Goal: Information Seeking & Learning: Learn about a topic

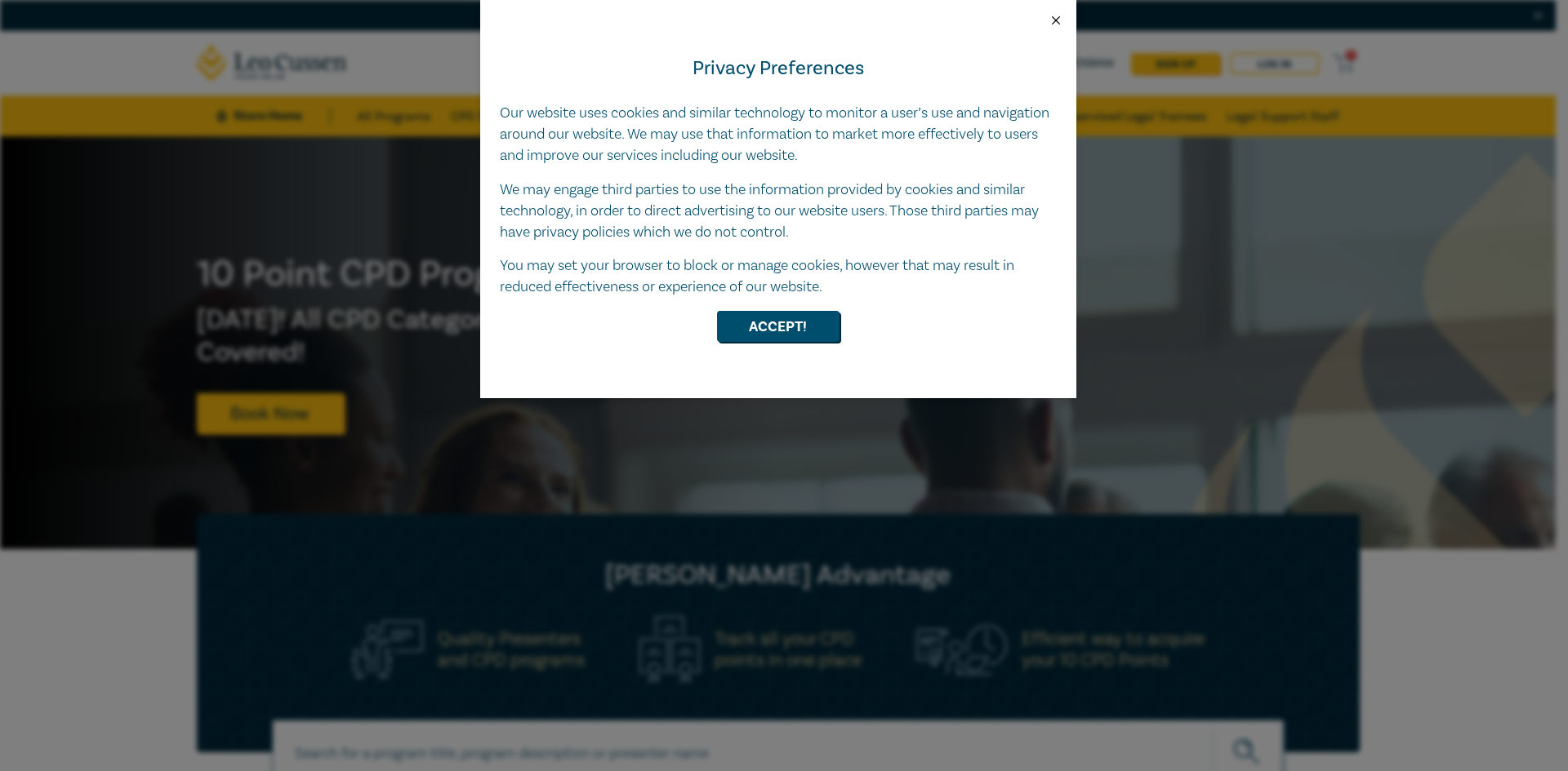
click at [1056, 24] on button "Close" at bounding box center [1056, 21] width 15 height 15
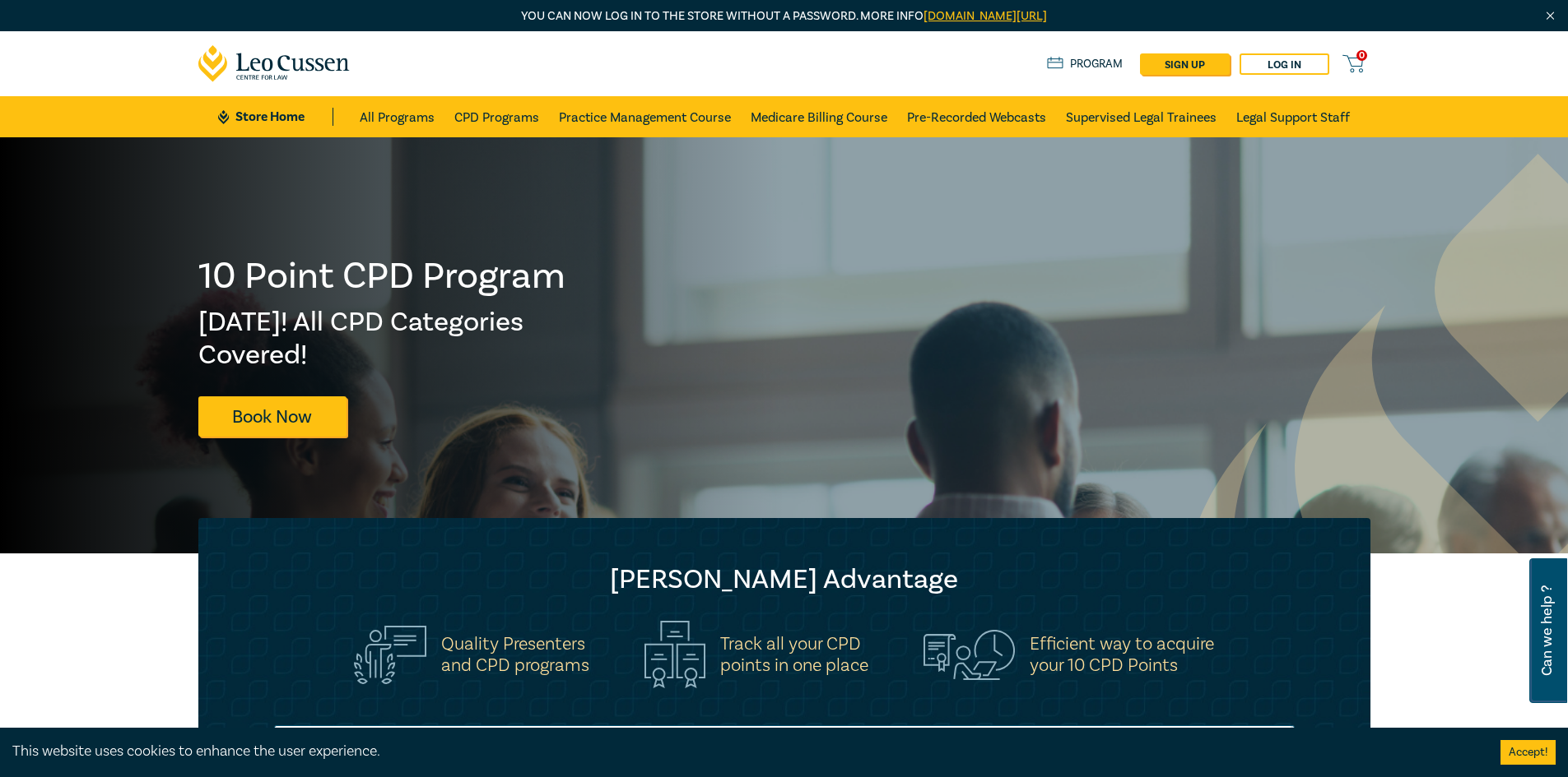
click at [281, 71] on icon at bounding box center [274, 64] width 152 height 37
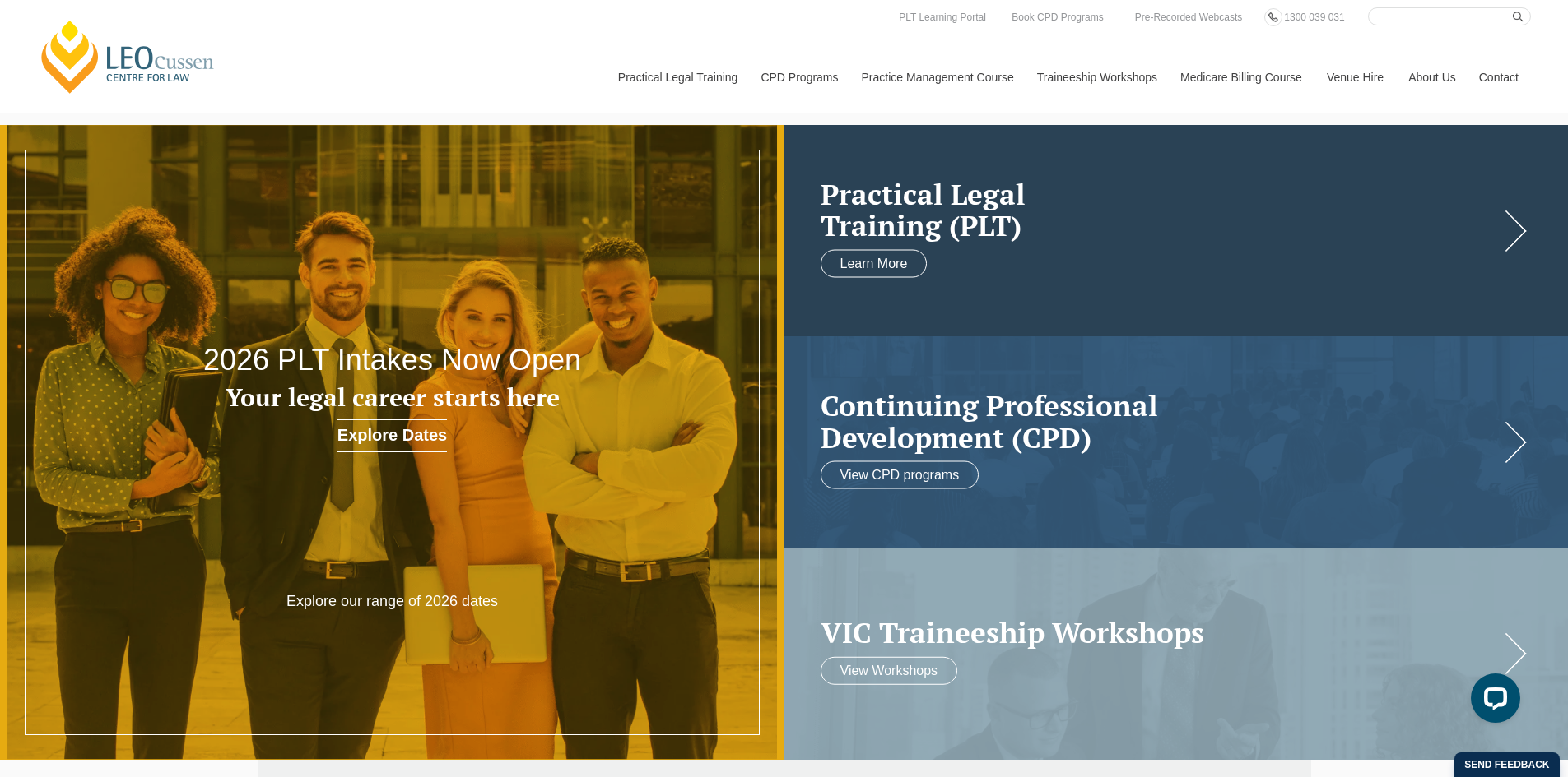
click at [1529, 231] on link at bounding box center [1176, 231] width 784 height 212
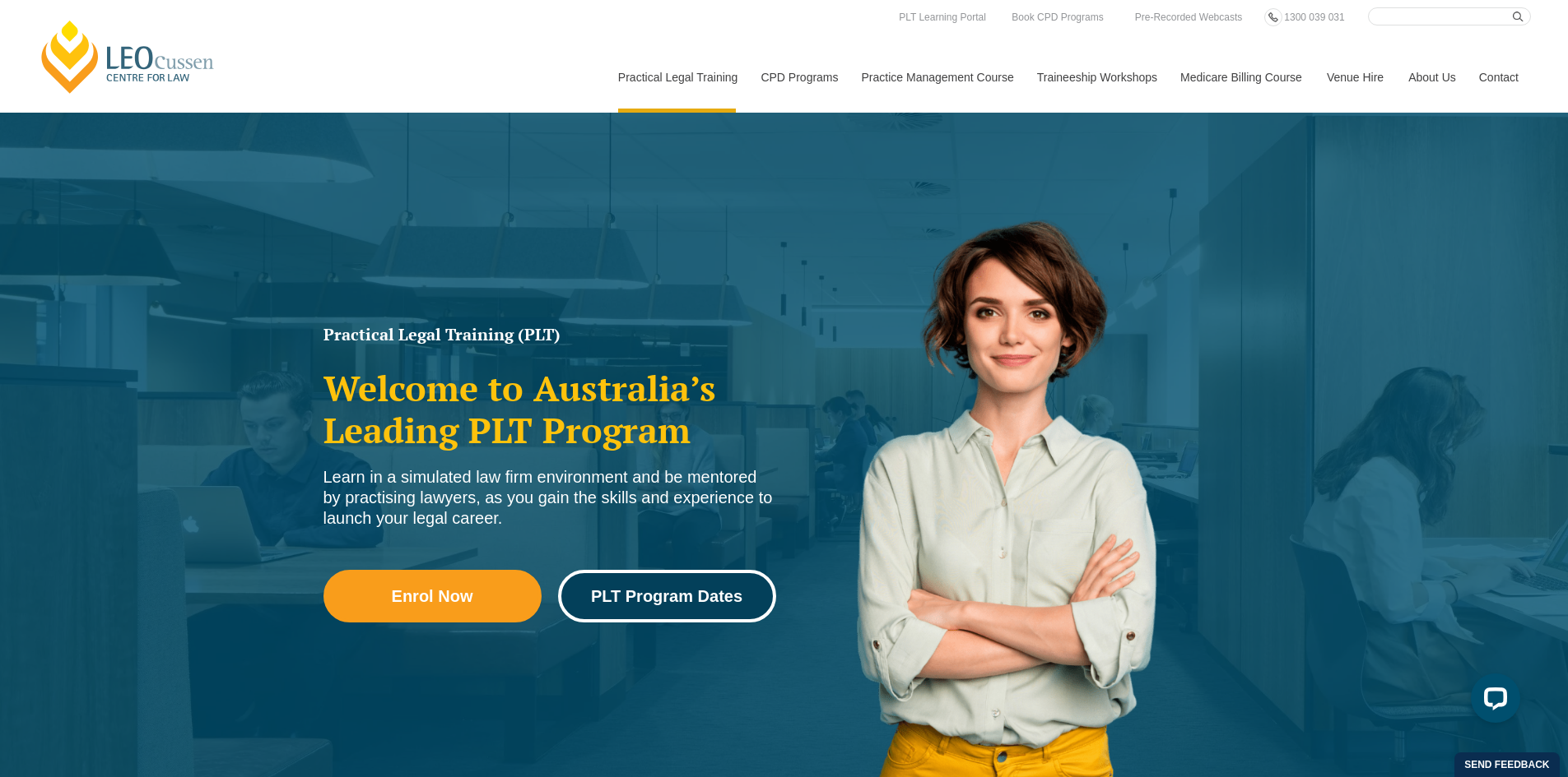
click at [712, 584] on link "PLT Program Dates" at bounding box center [667, 596] width 218 height 52
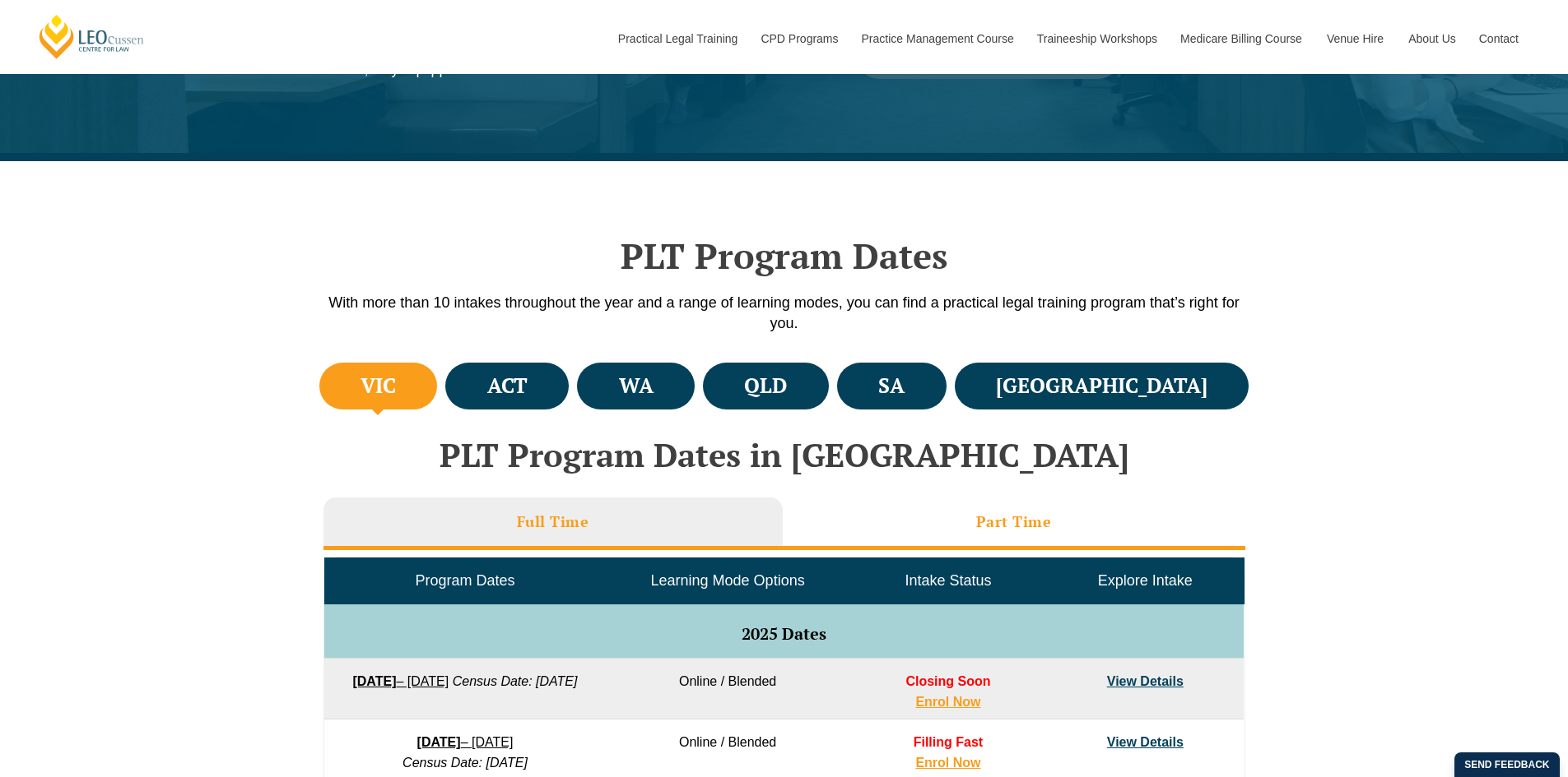
click at [1002, 538] on li "Part Time" at bounding box center [1014, 524] width 462 height 52
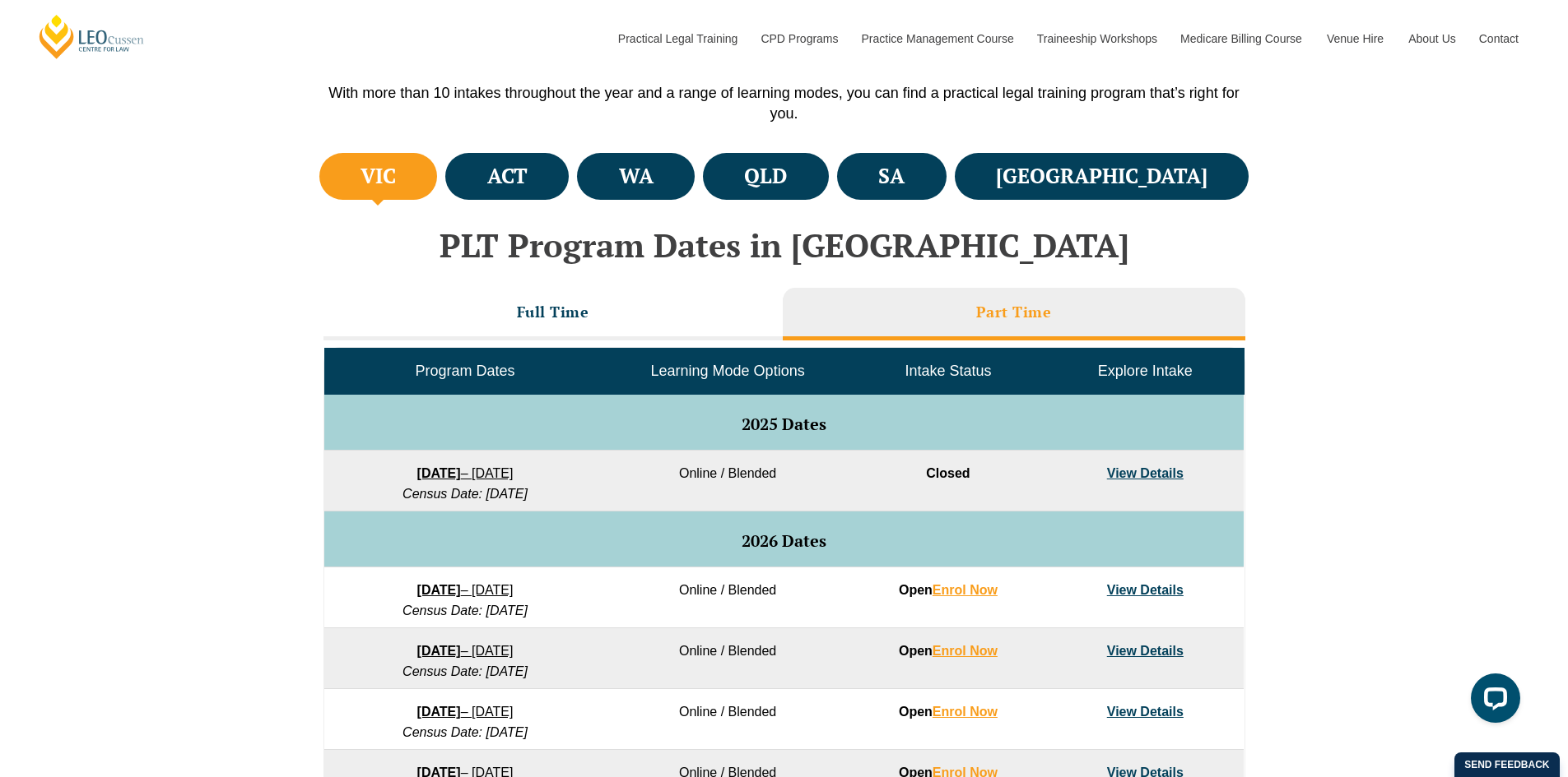
scroll to position [576, 0]
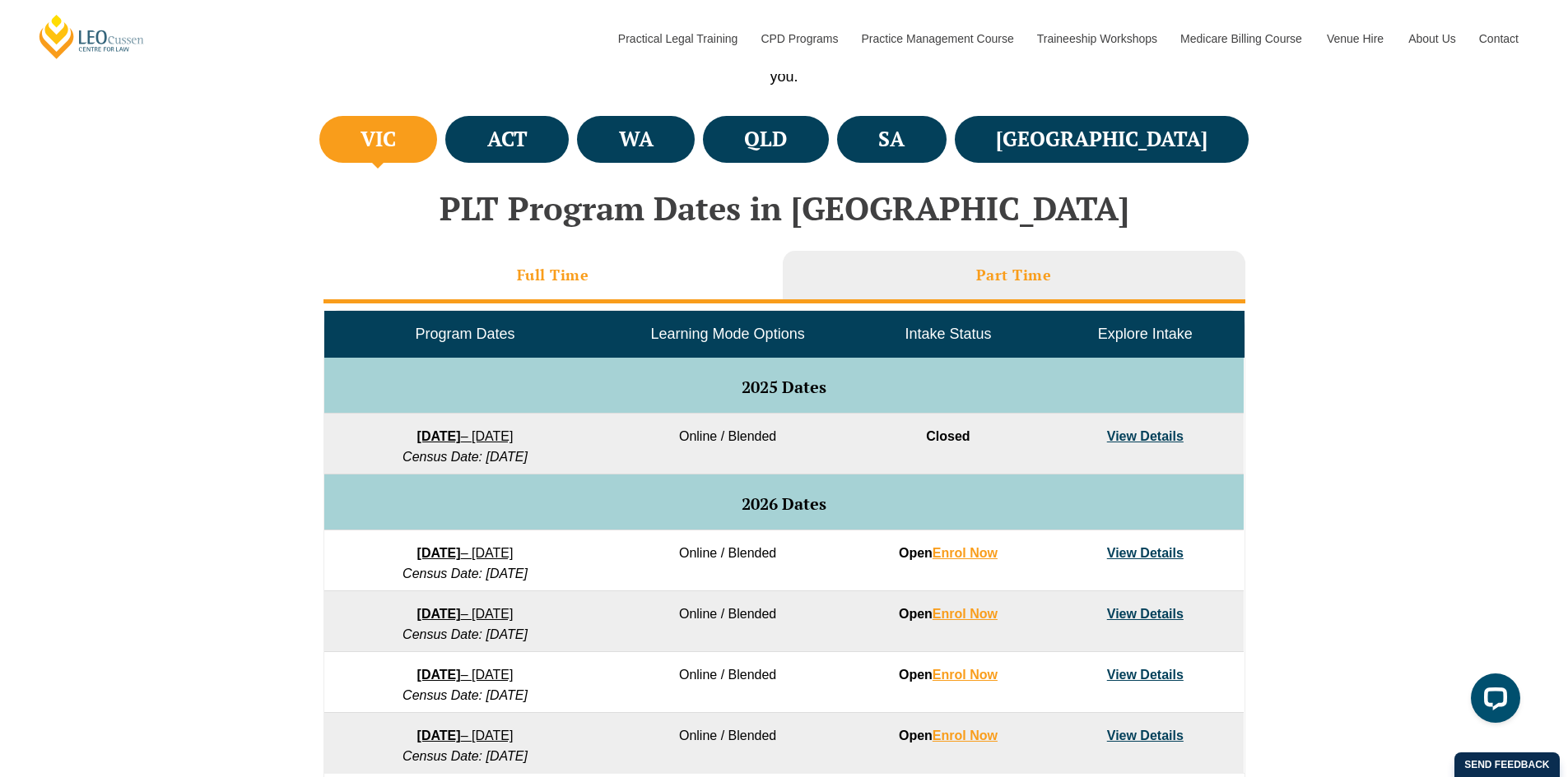
click at [592, 286] on li "Full Time" at bounding box center [553, 276] width 459 height 52
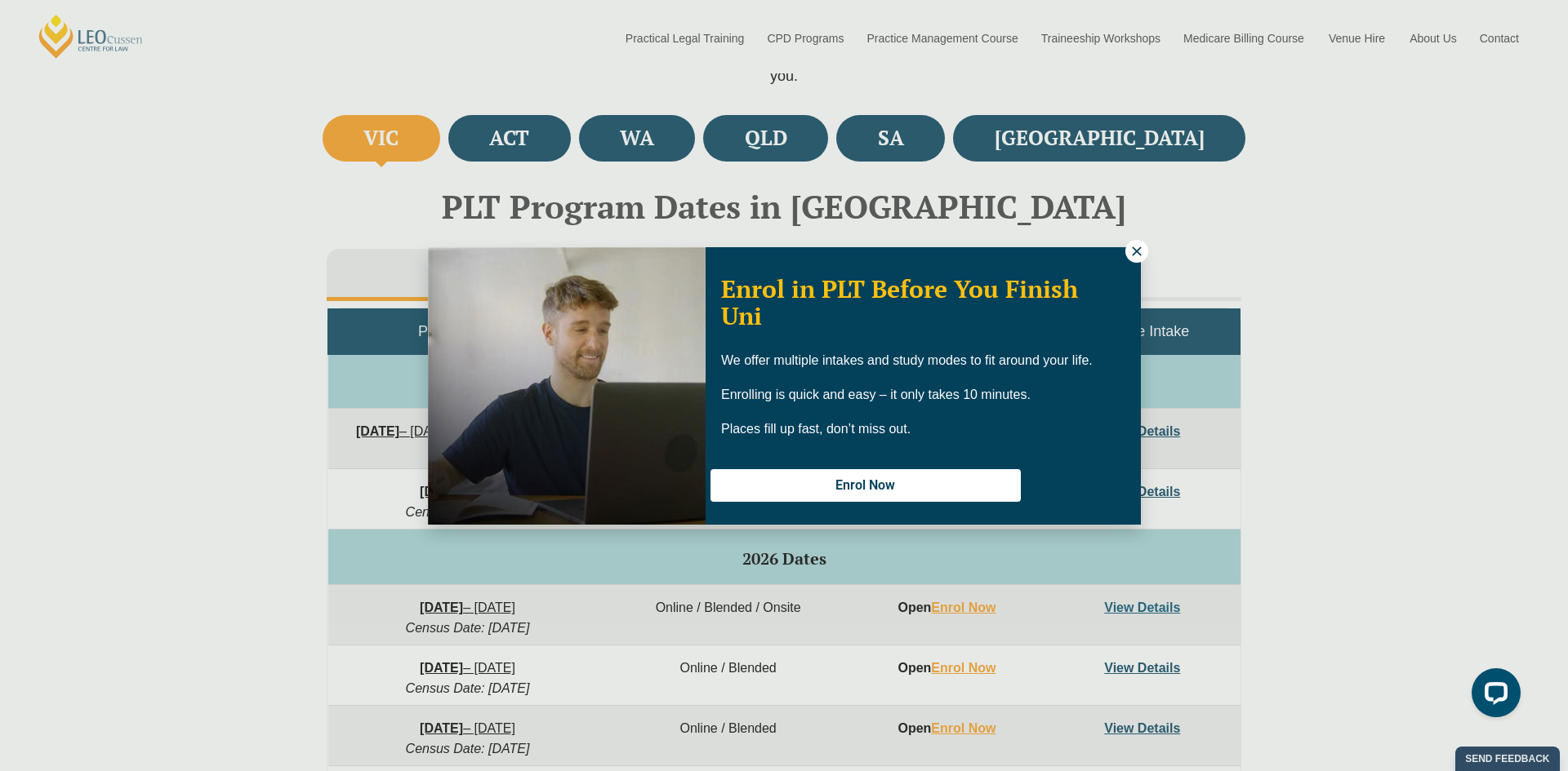
click at [1139, 255] on icon at bounding box center [1137, 251] width 15 height 15
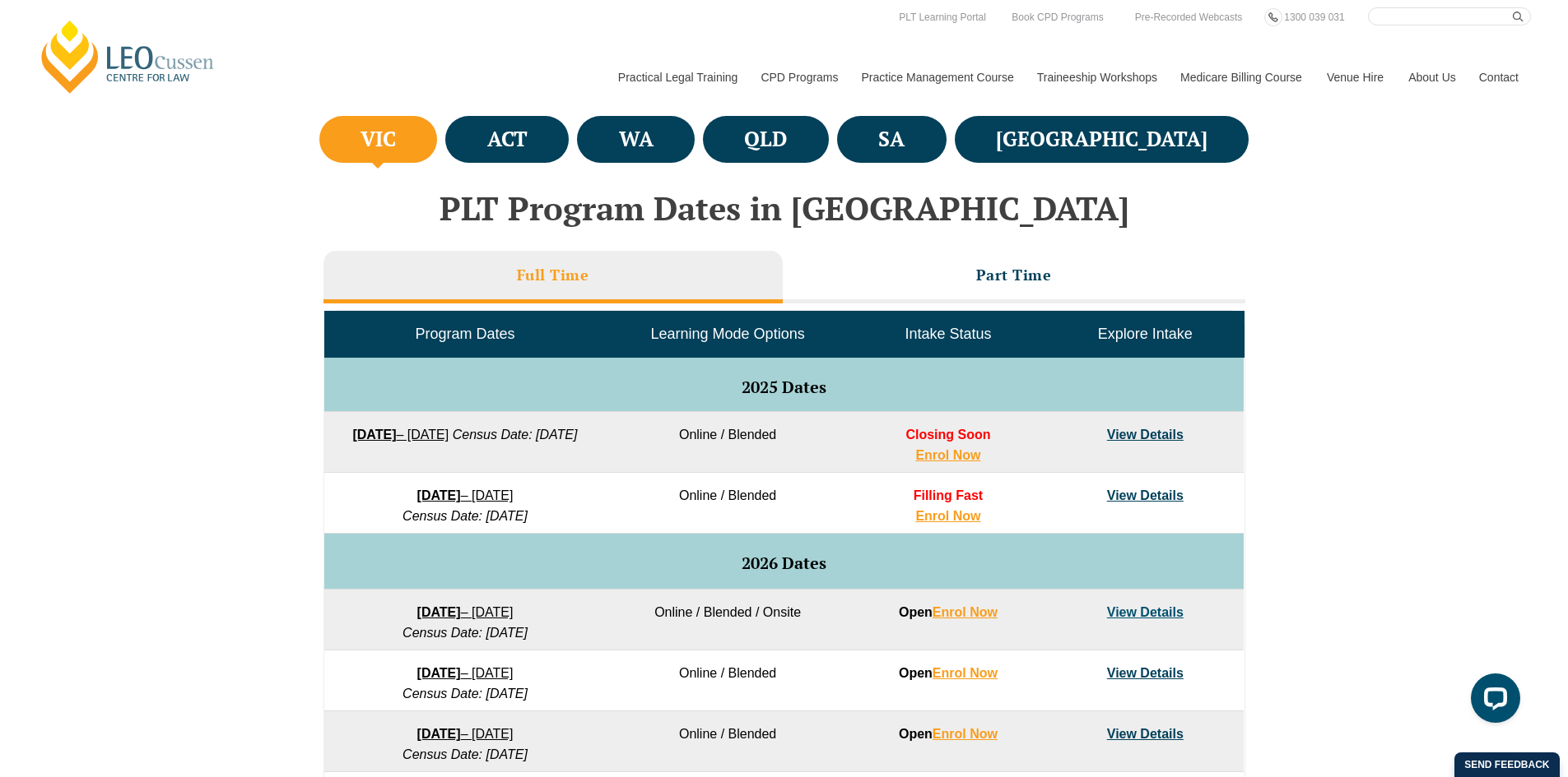
click at [1160, 502] on link "View Details" at bounding box center [1145, 495] width 77 height 14
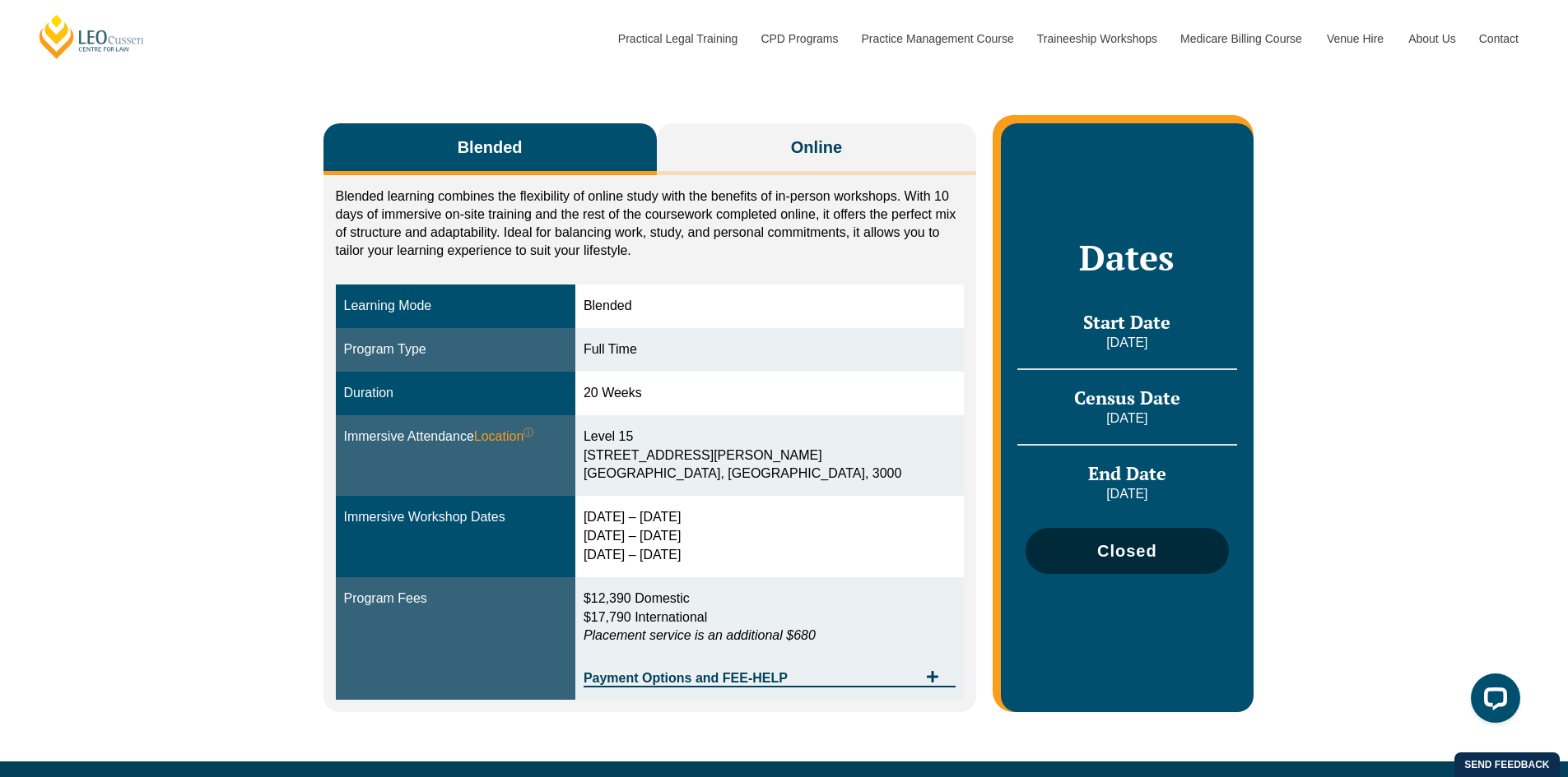
scroll to position [164, 0]
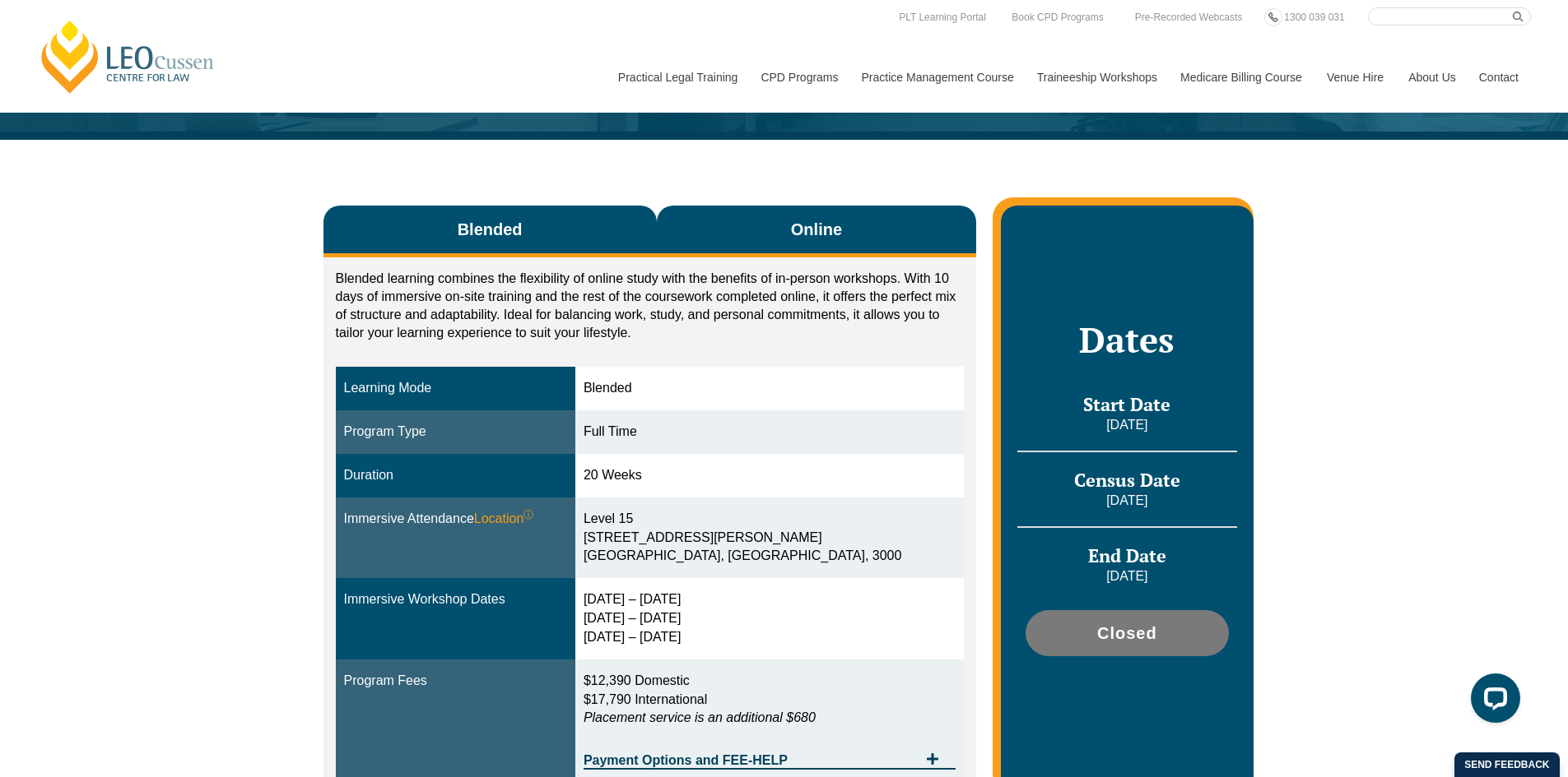
click at [754, 244] on button "Online" at bounding box center [816, 231] width 320 height 52
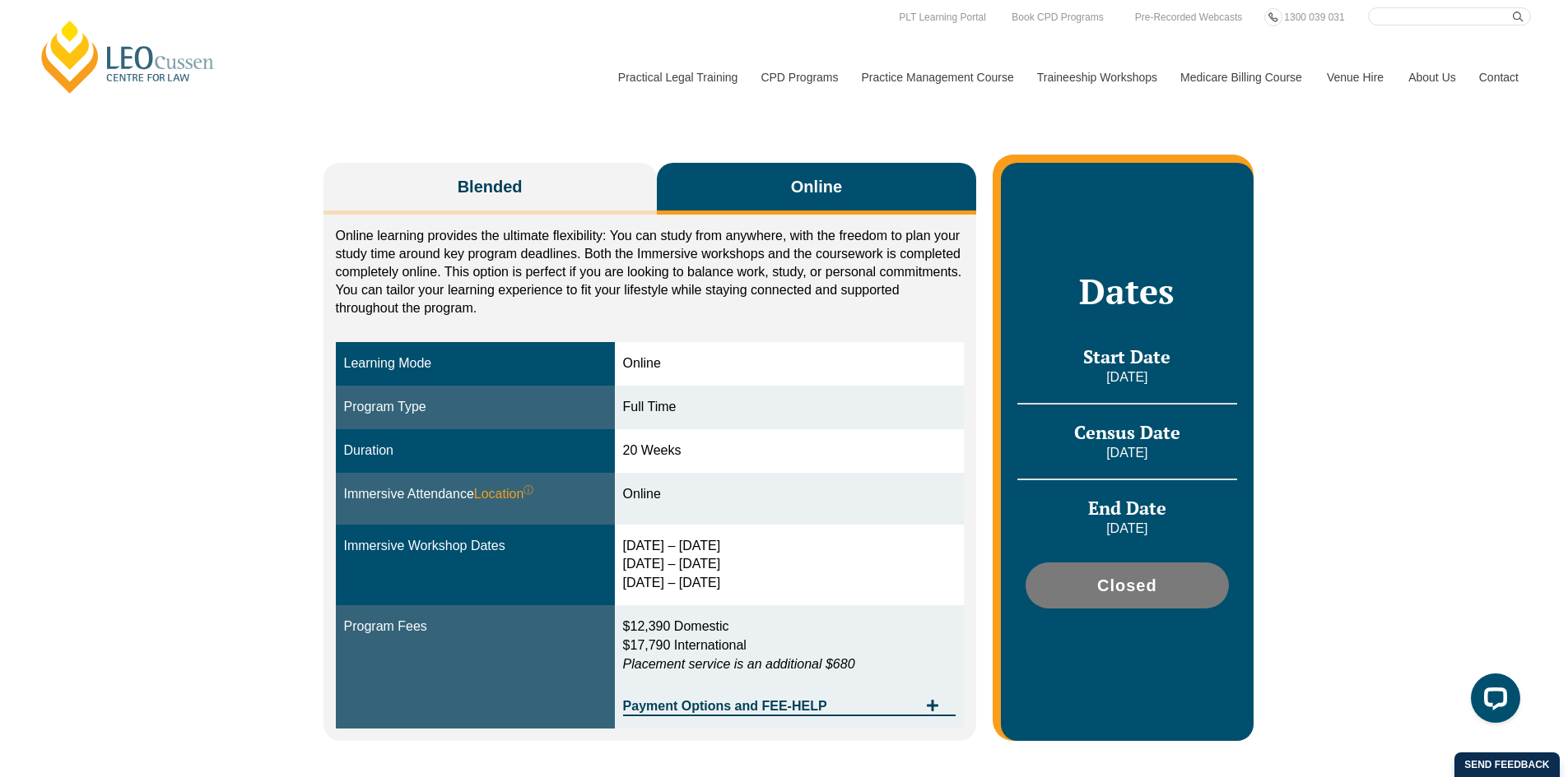
scroll to position [247, 0]
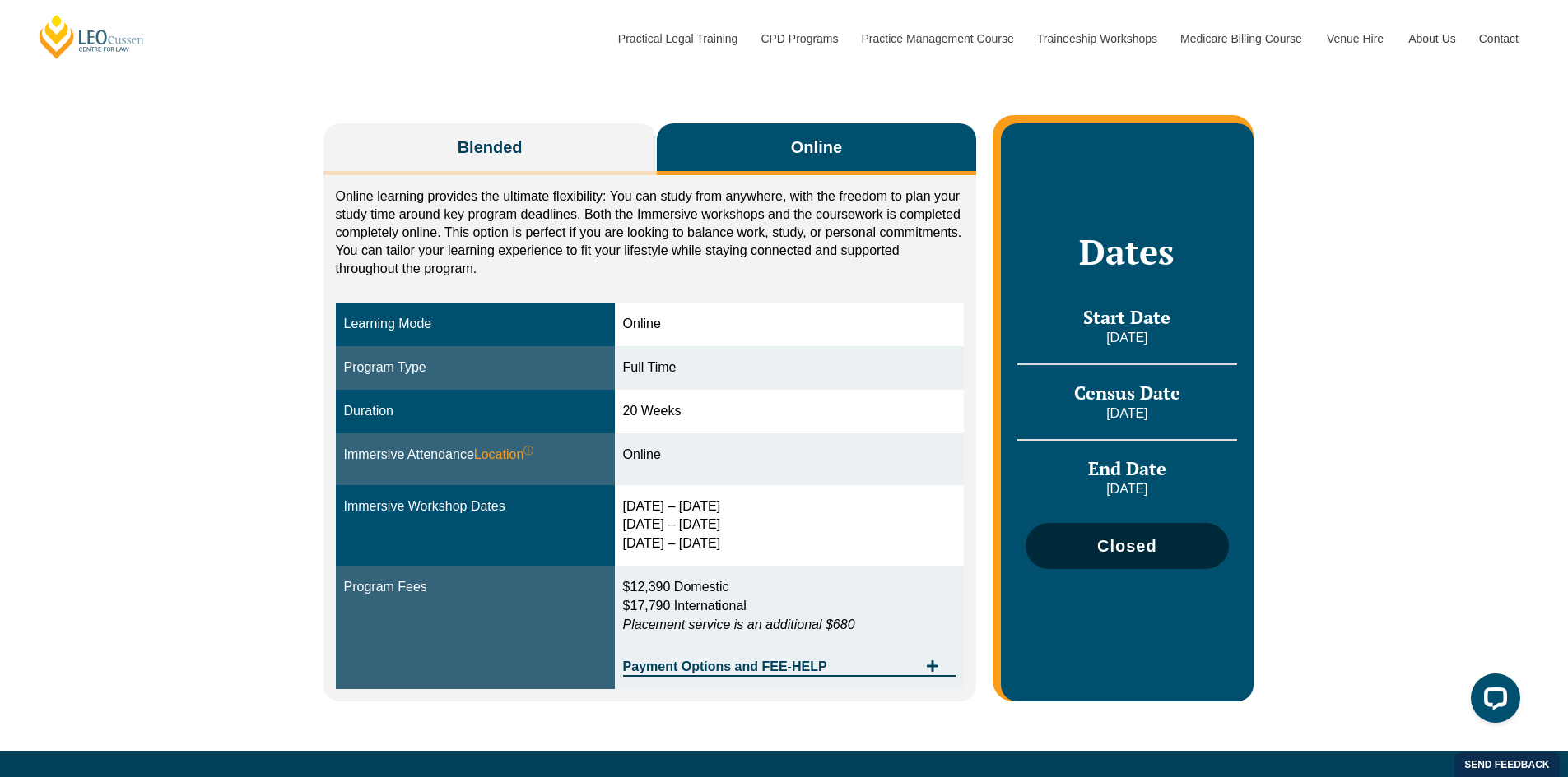
click at [1180, 548] on span "Closed" at bounding box center [1127, 546] width 186 height 16
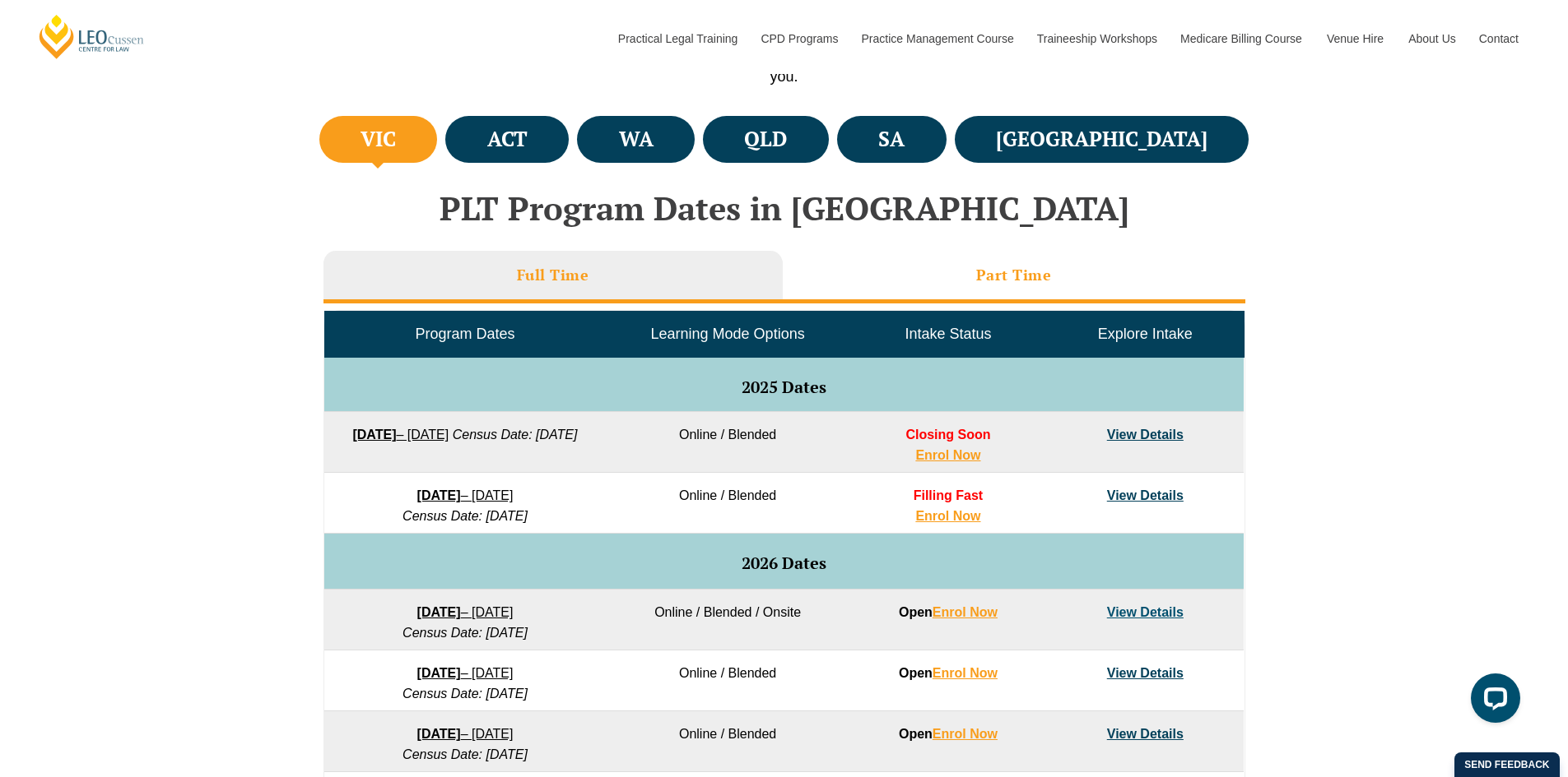
click at [928, 294] on li "Part Time" at bounding box center [1014, 276] width 462 height 52
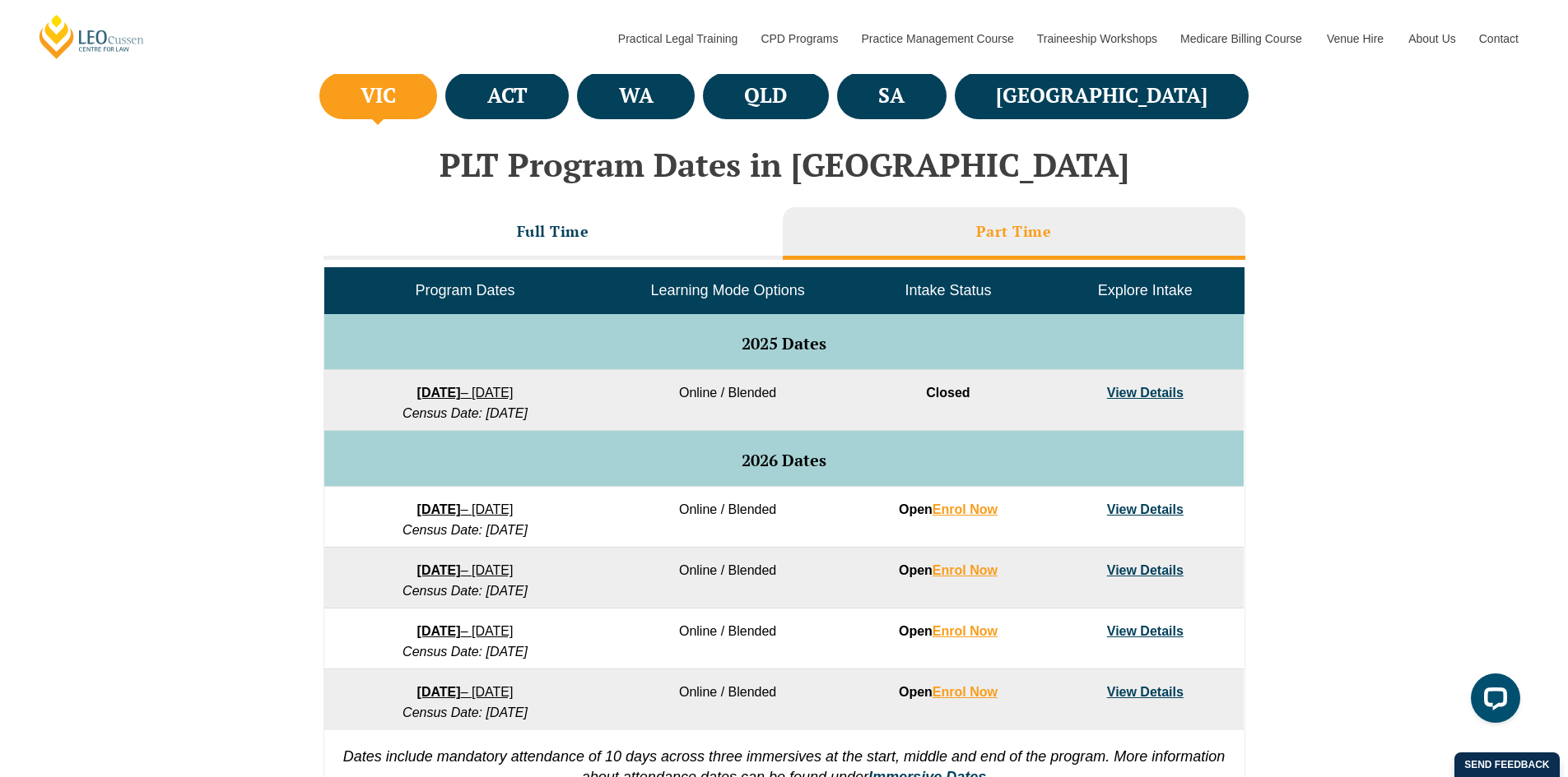
scroll to position [658, 0]
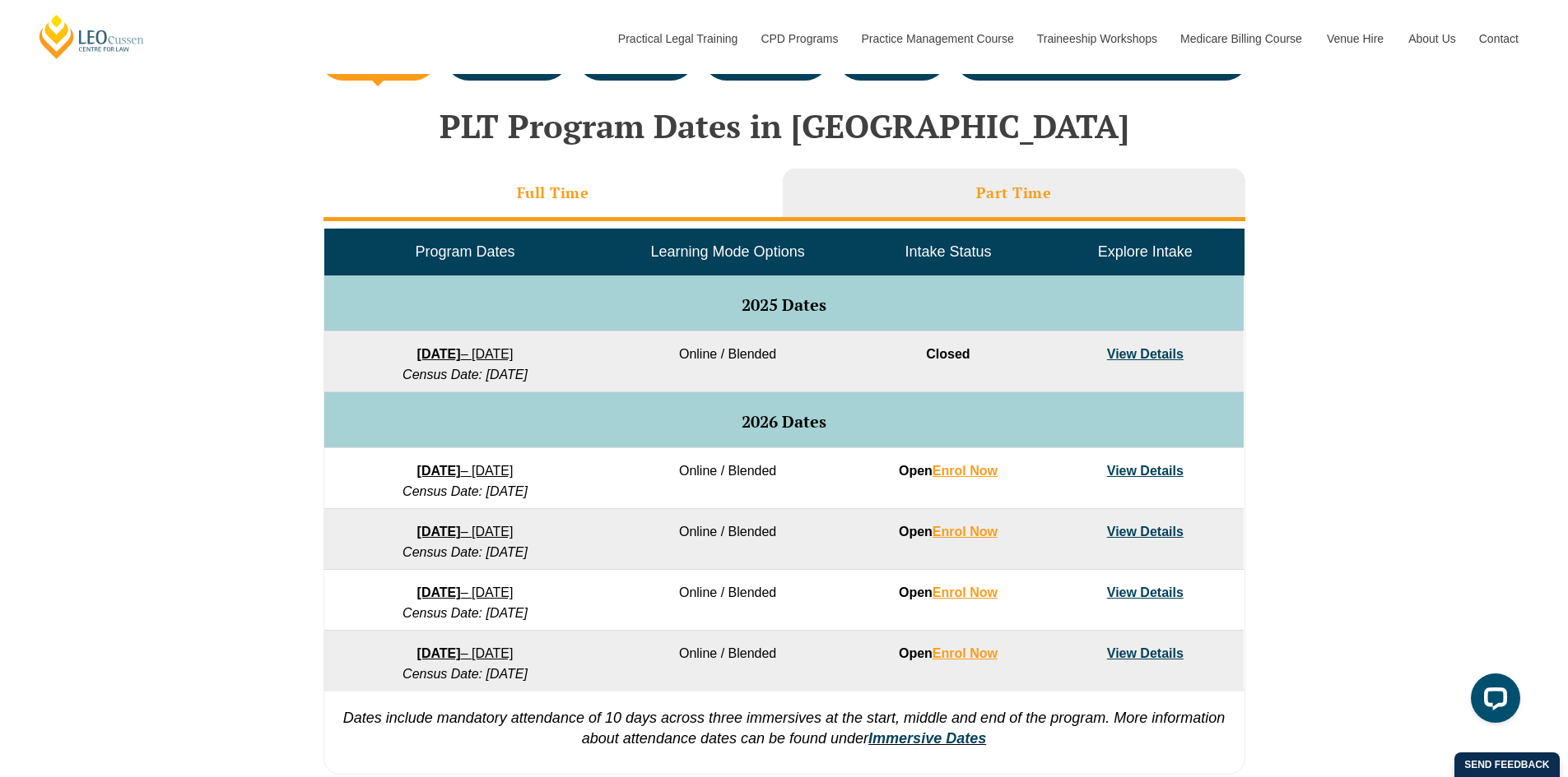
click at [516, 213] on li "Full Time" at bounding box center [553, 194] width 459 height 52
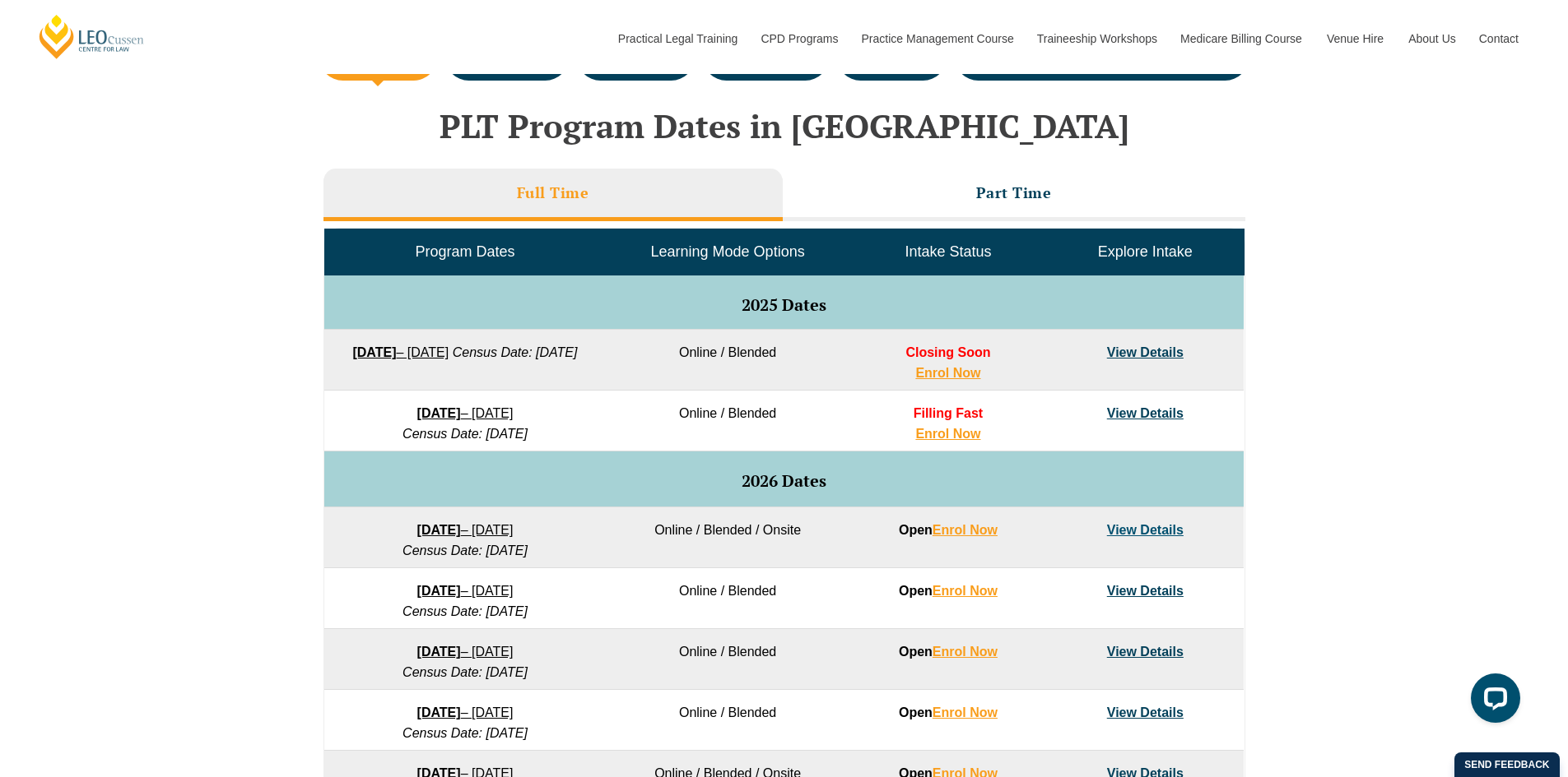
click at [1171, 412] on link "View Details" at bounding box center [1145, 413] width 77 height 14
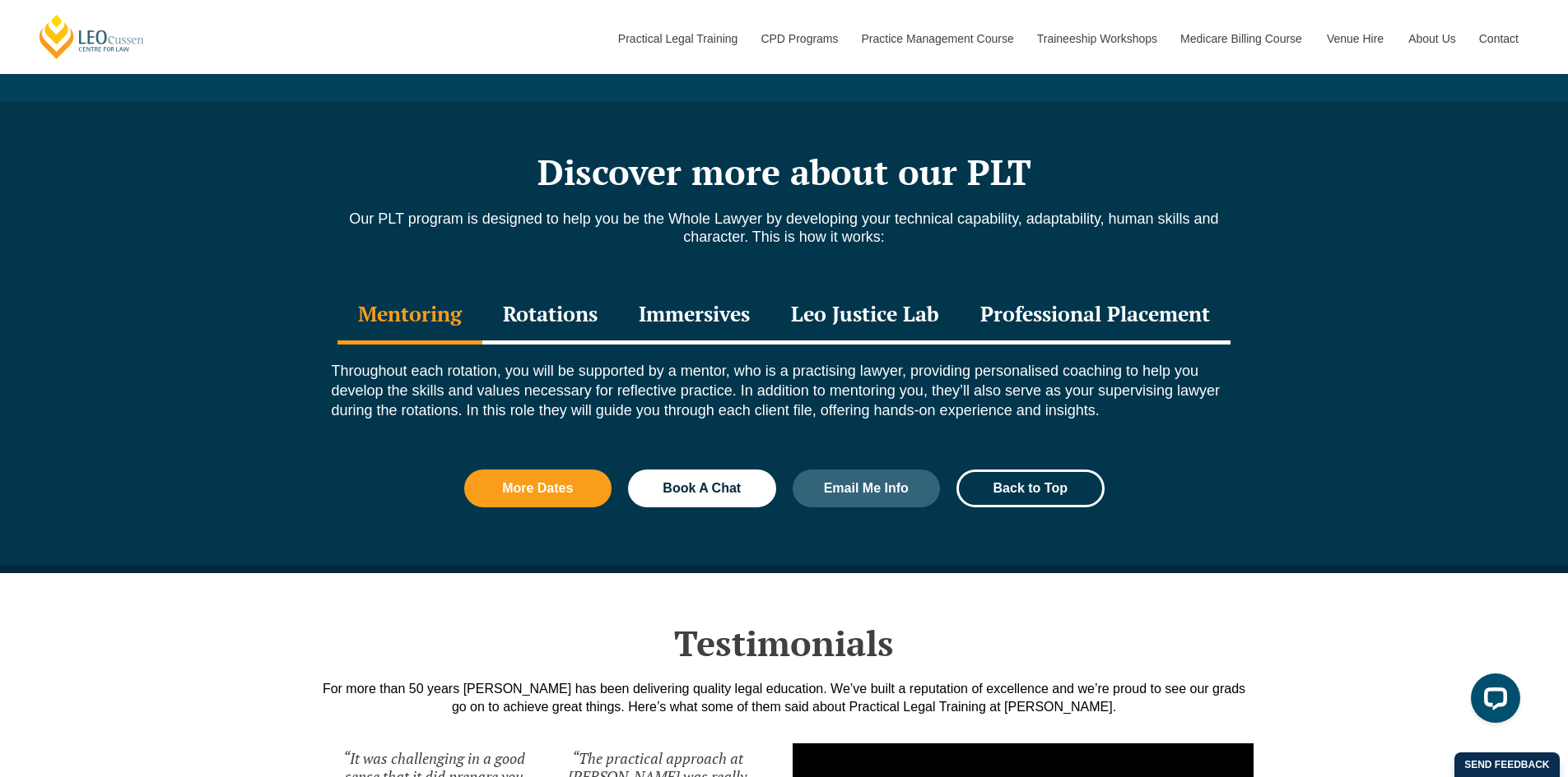
scroll to position [1728, 0]
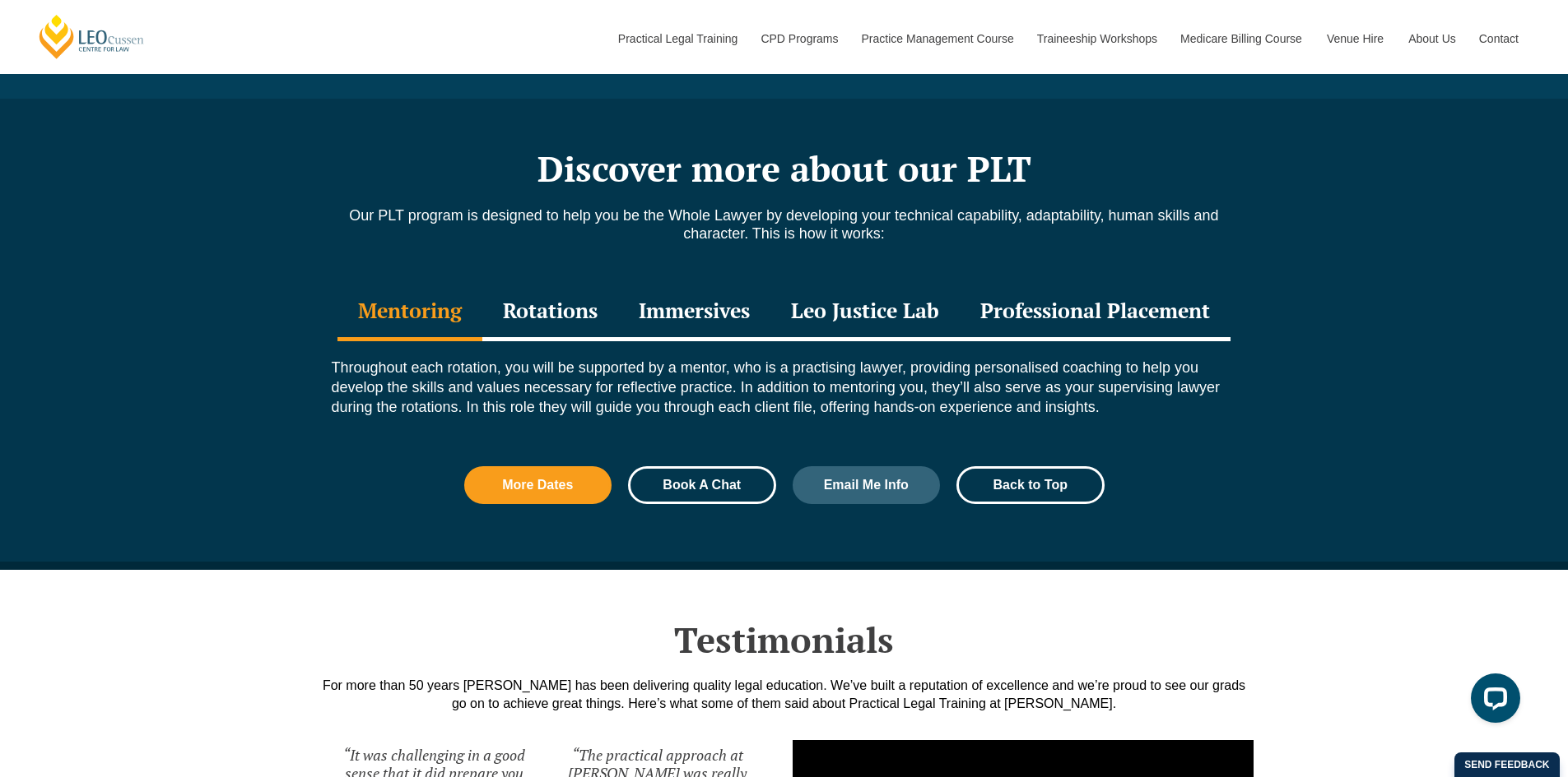
click at [666, 492] on link "Book A Chat" at bounding box center [702, 486] width 148 height 38
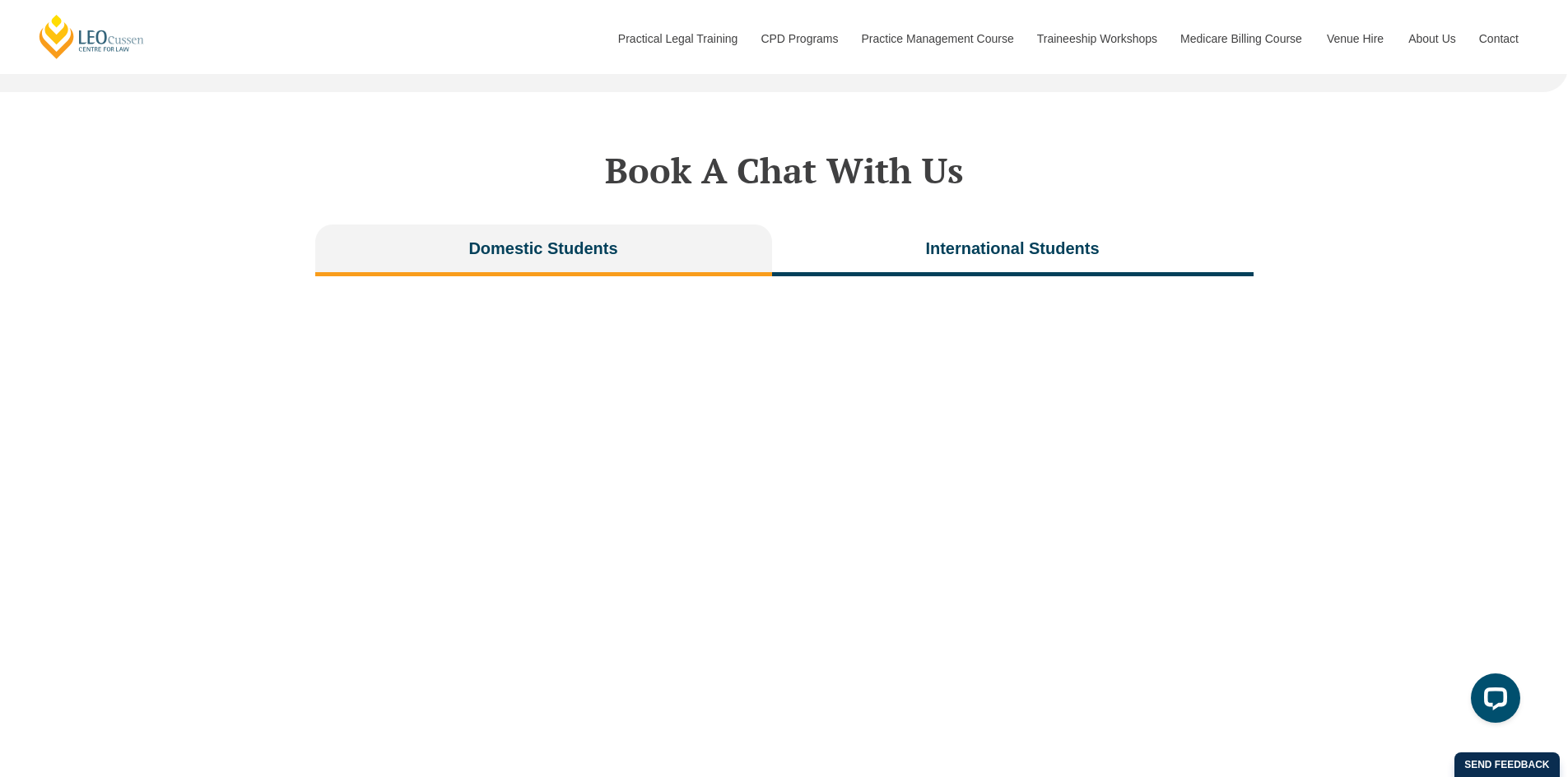
scroll to position [3223, 0]
